Goal: Information Seeking & Learning: Learn about a topic

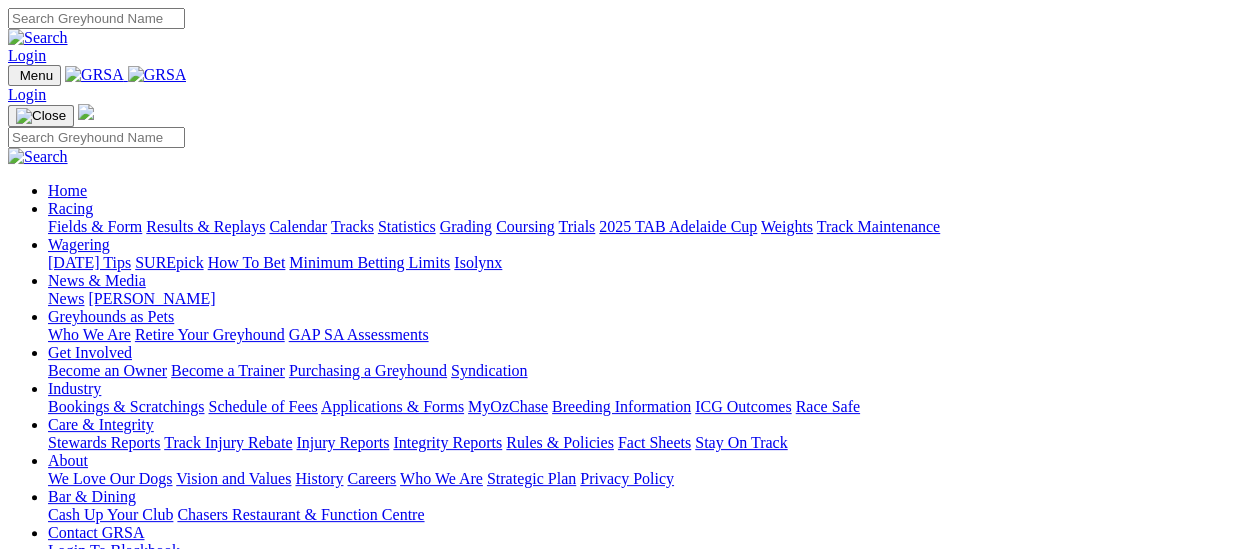
click at [104, 218] on link "Fields & Form" at bounding box center [95, 226] width 94 height 17
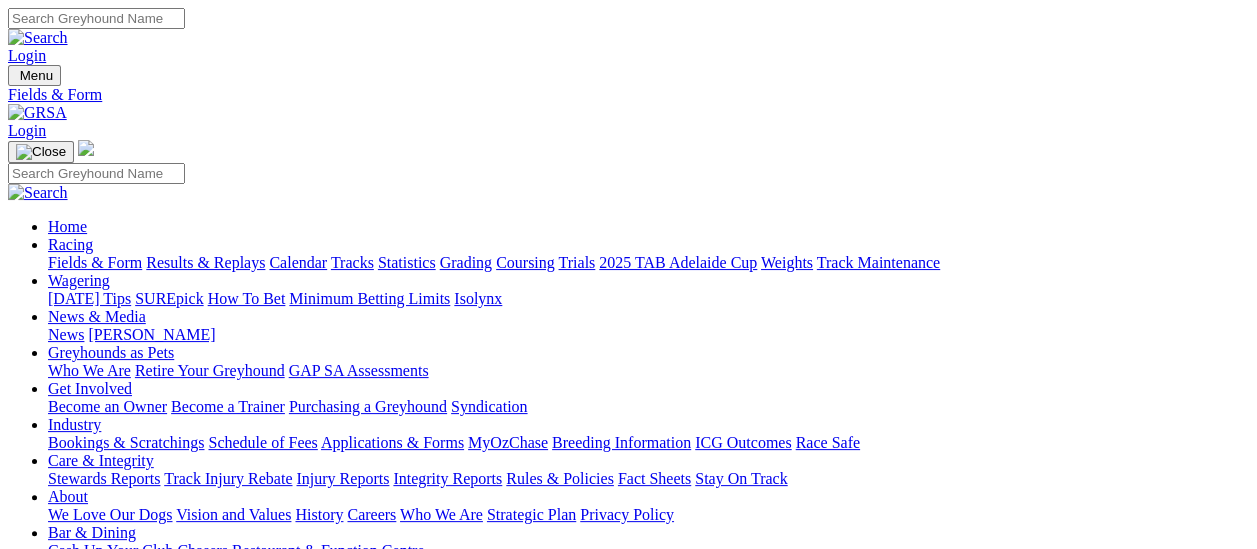
click at [502, 470] on link "Integrity Reports" at bounding box center [447, 478] width 109 height 17
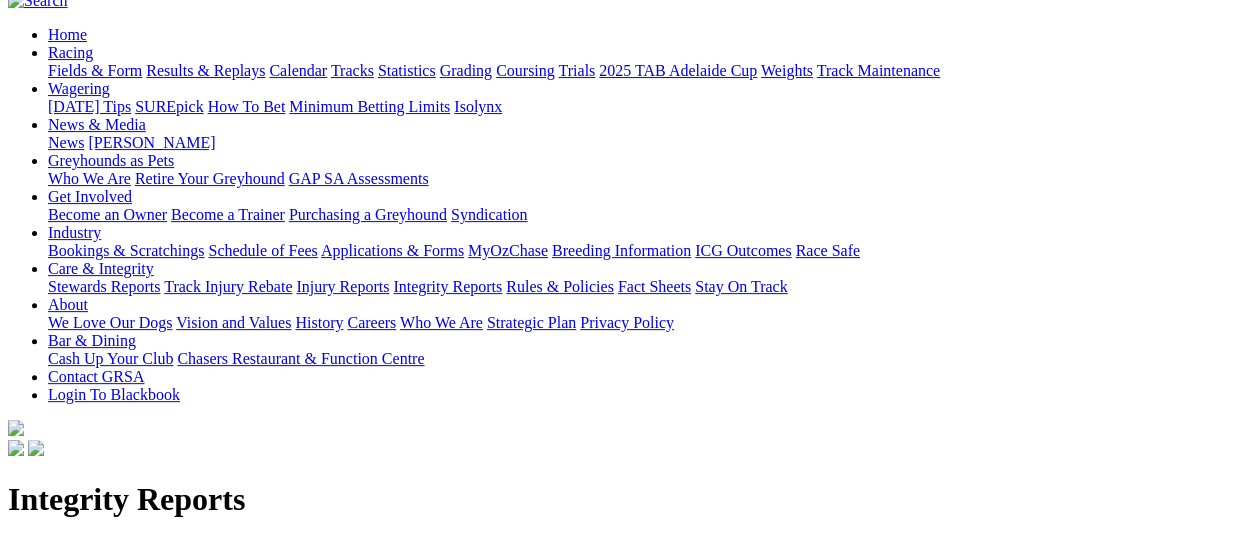
scroll to position [200, 0]
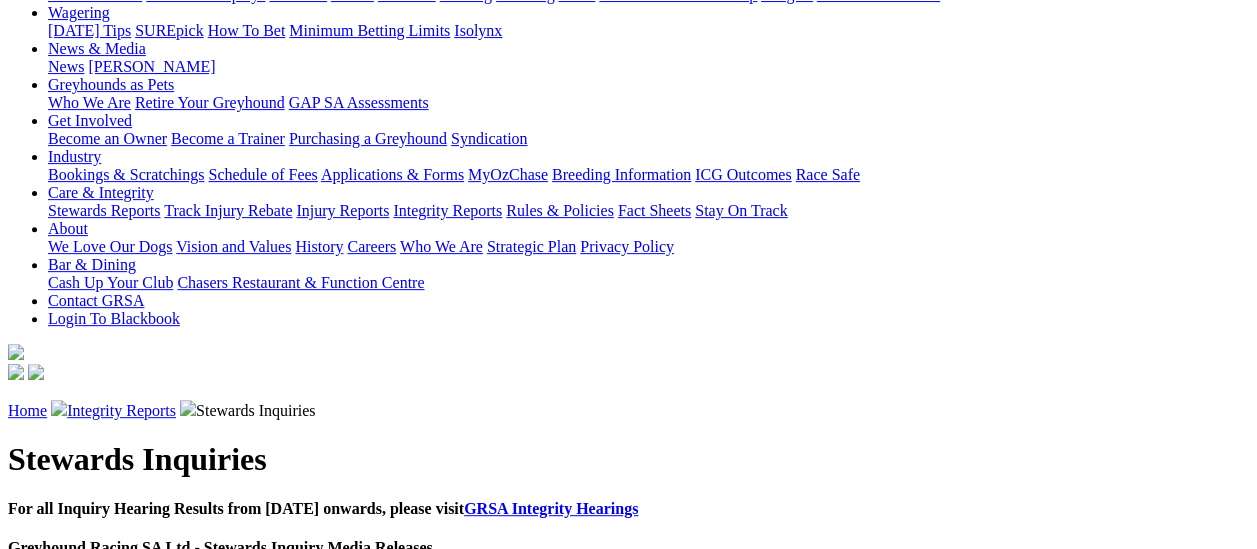
scroll to position [300, 0]
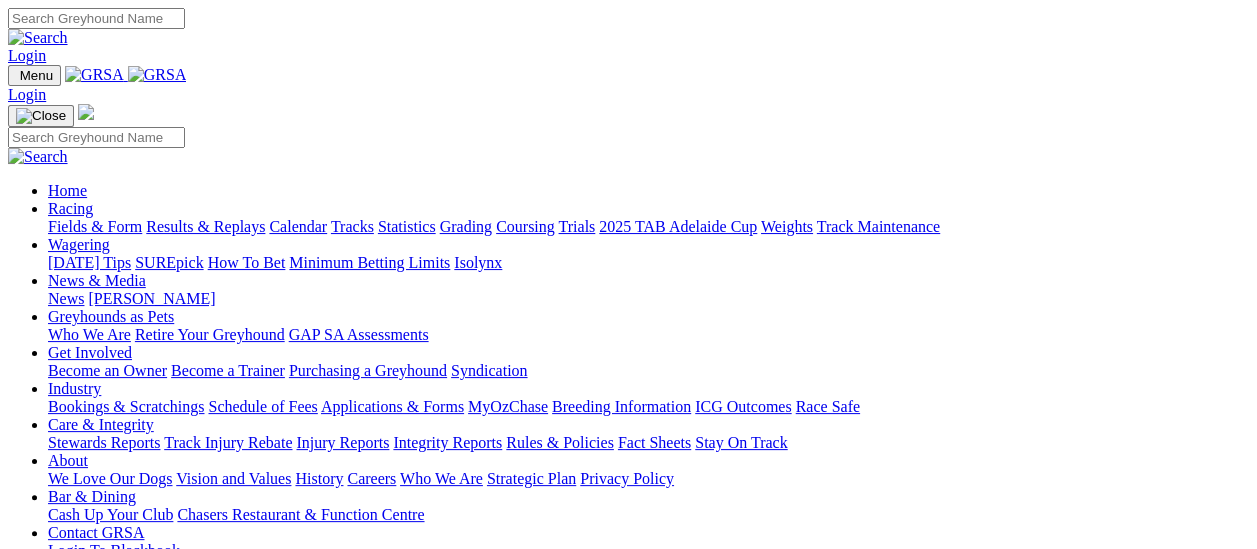
click at [106, 218] on link "Fields & Form" at bounding box center [95, 226] width 94 height 17
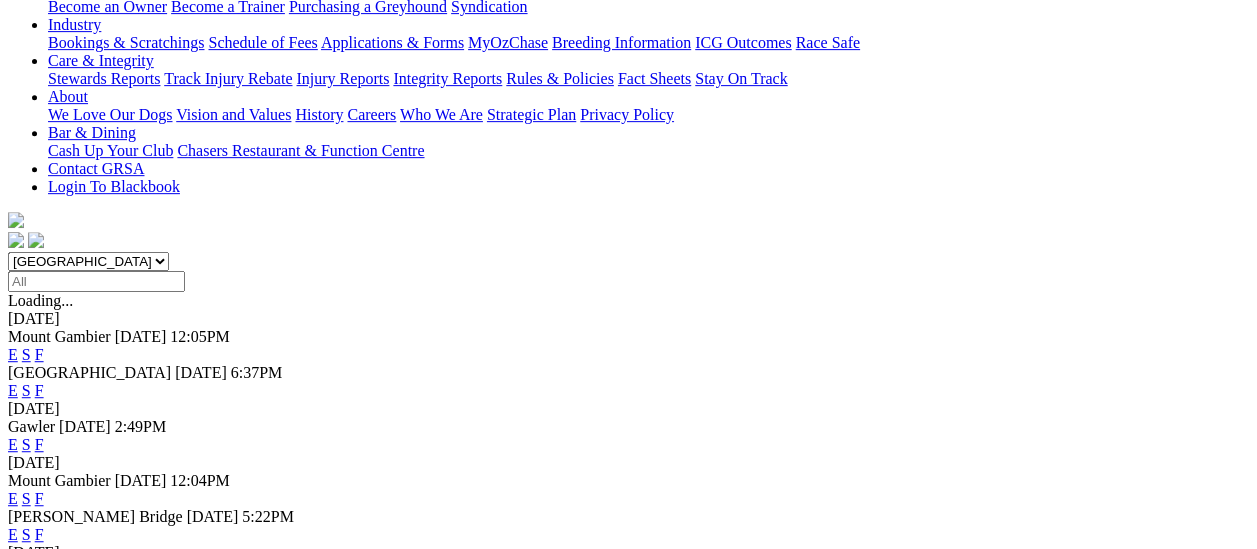
scroll to position [600, 0]
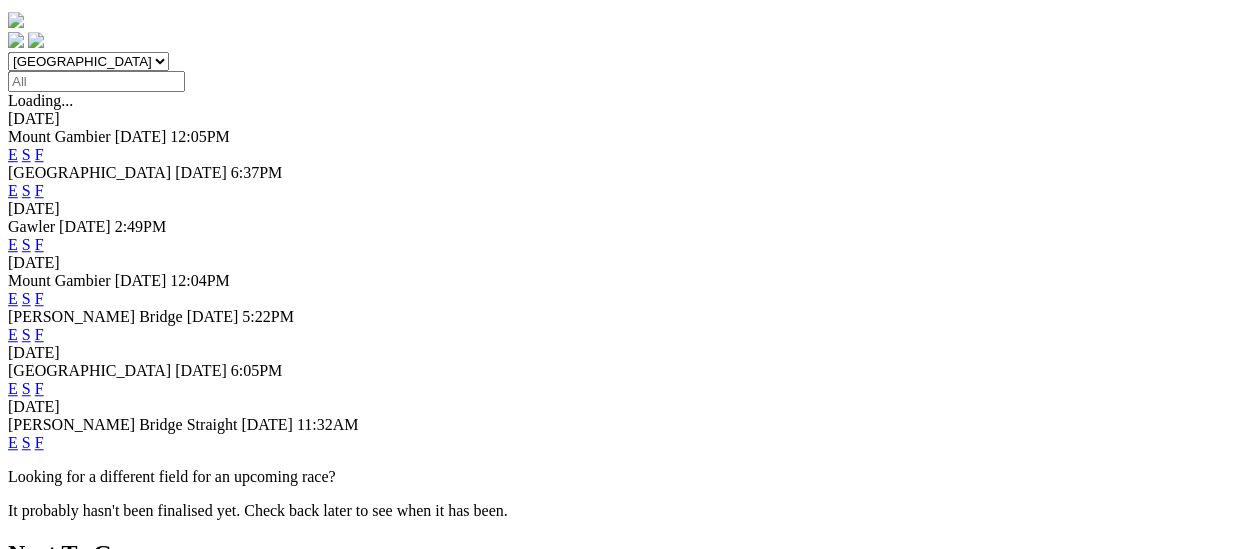
click at [44, 380] on link "F" at bounding box center [39, 388] width 9 height 17
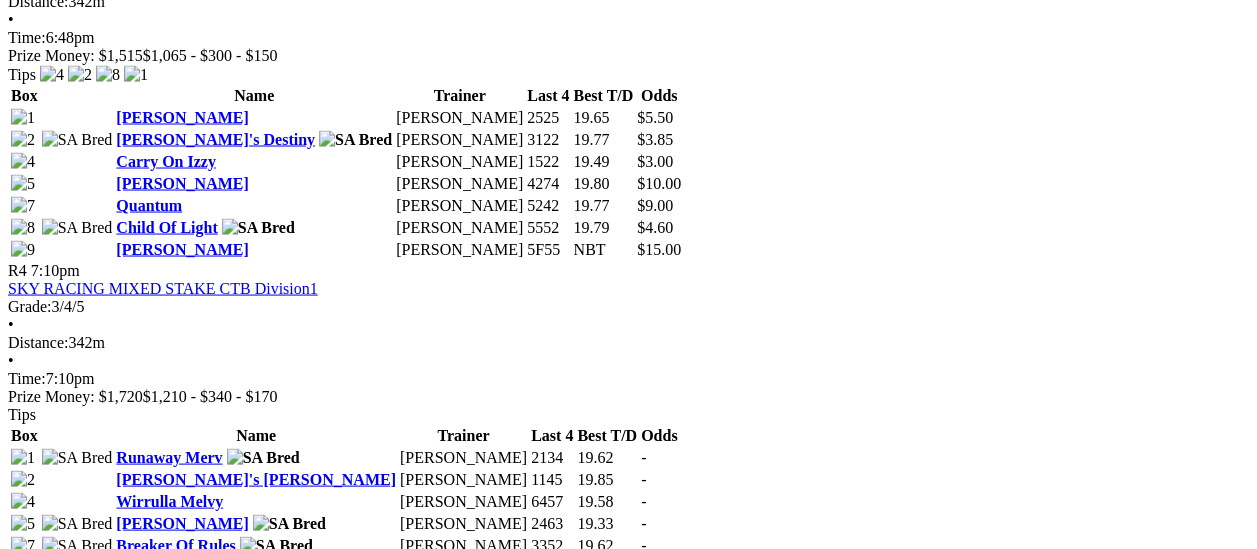
scroll to position [1800, 0]
